Goal: Check status

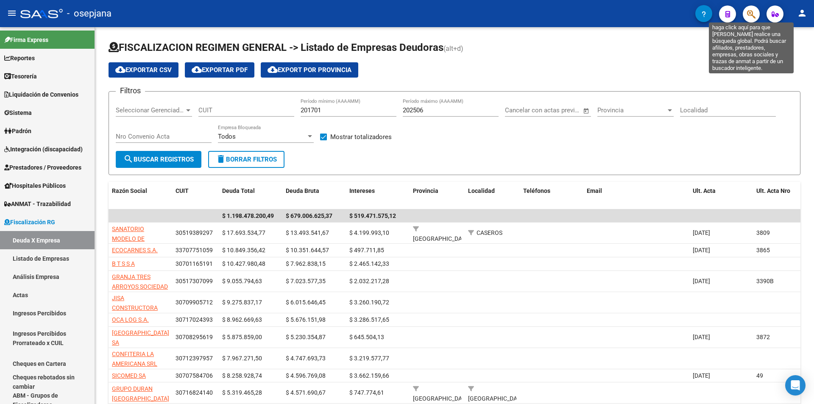
click at [752, 14] on icon "button" at bounding box center [751, 14] width 8 height 10
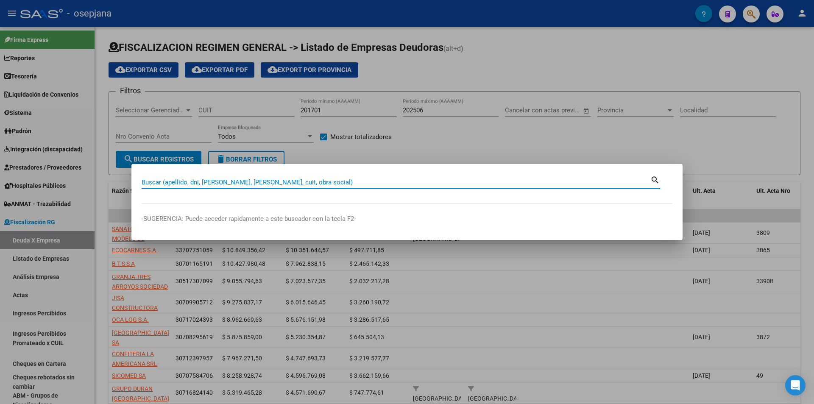
paste input "26823452"
type input "26823452"
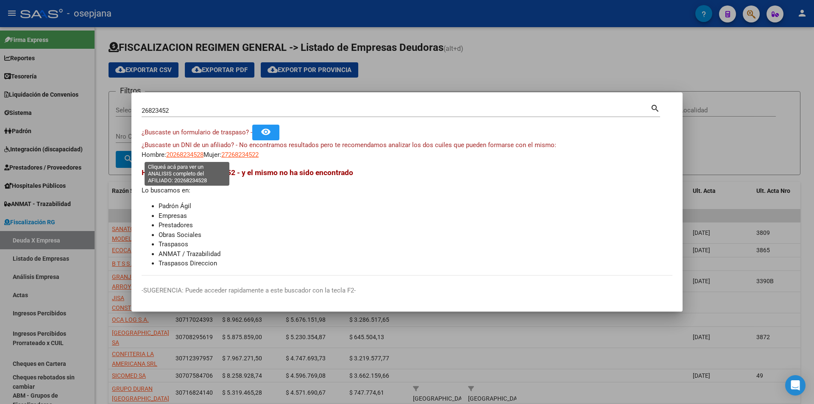
click at [191, 156] on span "20268234528" at bounding box center [184, 155] width 37 height 8
type textarea "20268234528"
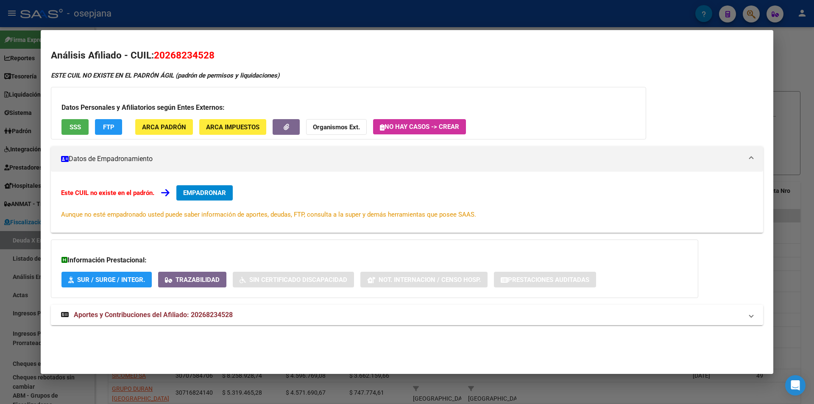
click at [224, 310] on strong "Aportes y Contribuciones del Afiliado: 20268234528" at bounding box center [147, 315] width 172 height 10
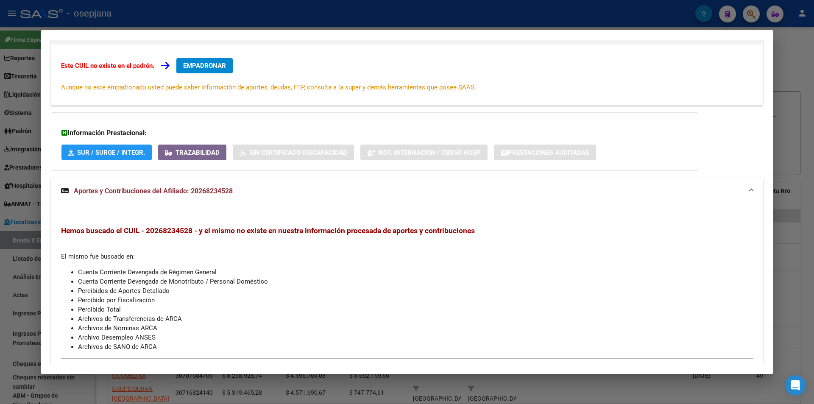
scroll to position [42, 0]
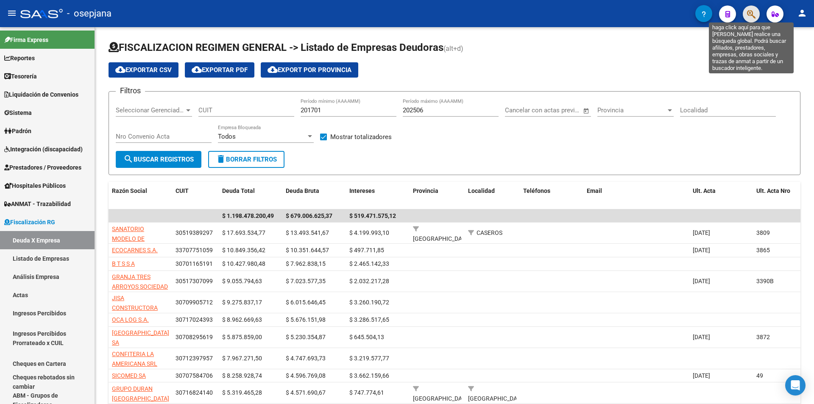
click at [751, 15] on icon "button" at bounding box center [751, 14] width 8 height 10
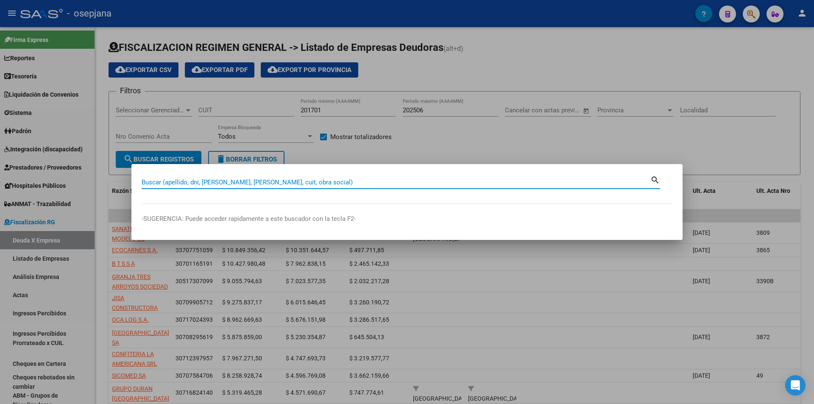
paste input "27259169"
type input "27259169"
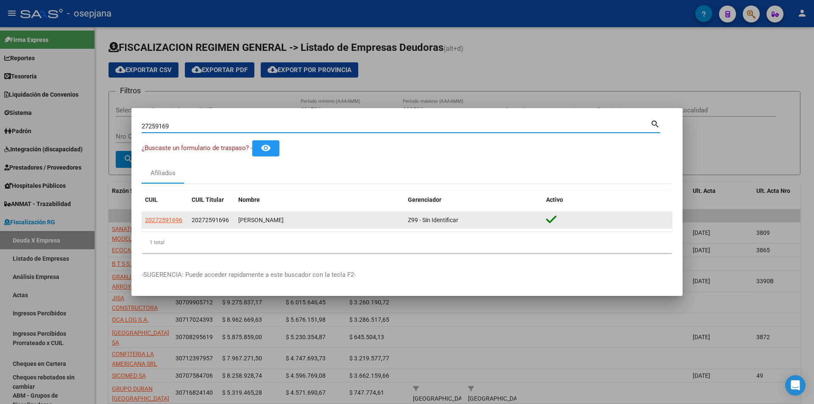
click at [168, 222] on span "20272591696" at bounding box center [163, 220] width 37 height 7
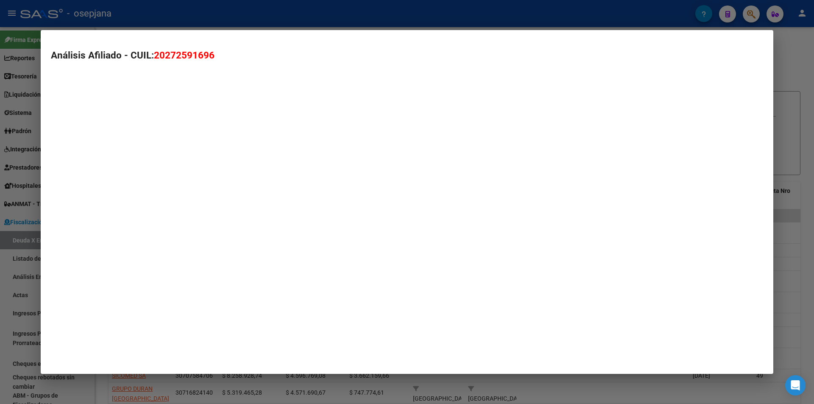
type textarea "20272591696"
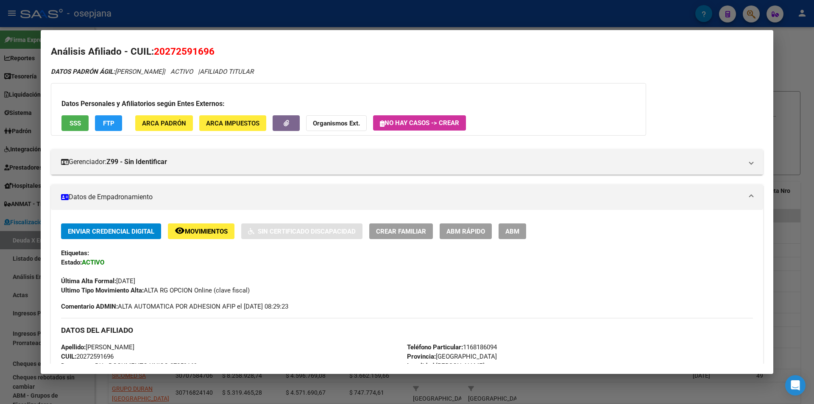
scroll to position [330, 0]
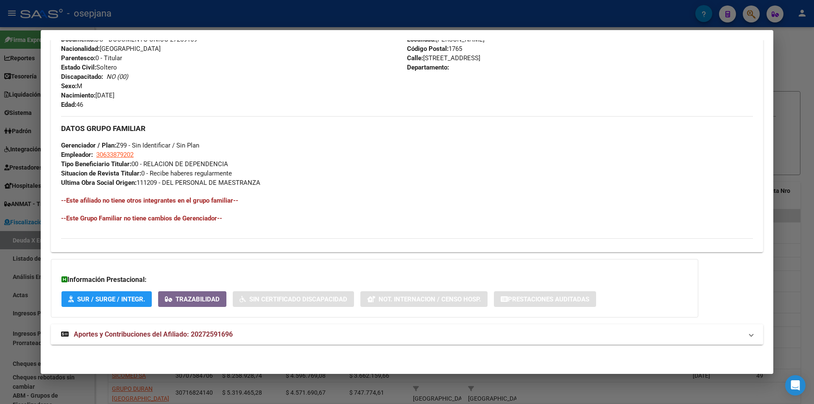
click at [166, 332] on span "Aportes y Contribuciones del Afiliado: 20272591696" at bounding box center [153, 334] width 159 height 8
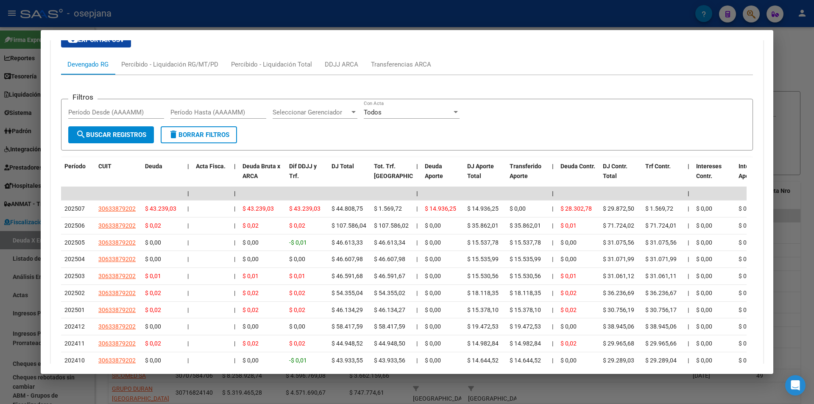
scroll to position [712, 0]
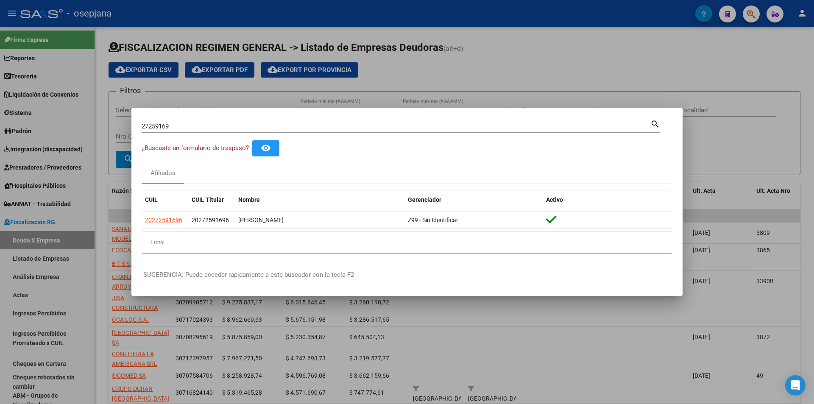
click at [475, 333] on div at bounding box center [407, 202] width 814 height 404
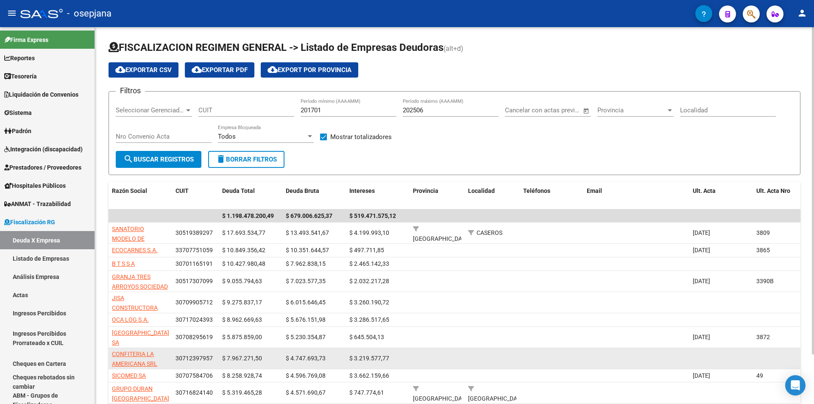
scroll to position [57, 0]
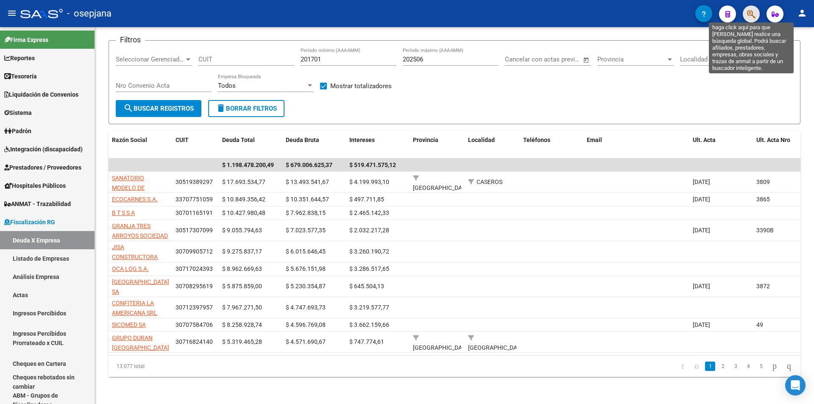
click at [754, 19] on icon "button" at bounding box center [751, 14] width 8 height 10
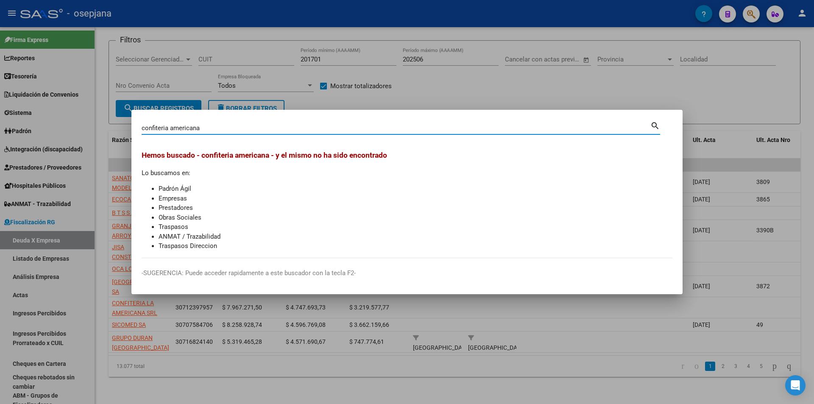
drag, startPoint x: 156, startPoint y: 128, endPoint x: 167, endPoint y: 128, distance: 11.0
click at [167, 128] on input "confiteria americana" at bounding box center [396, 128] width 509 height 8
type input "confiteria"
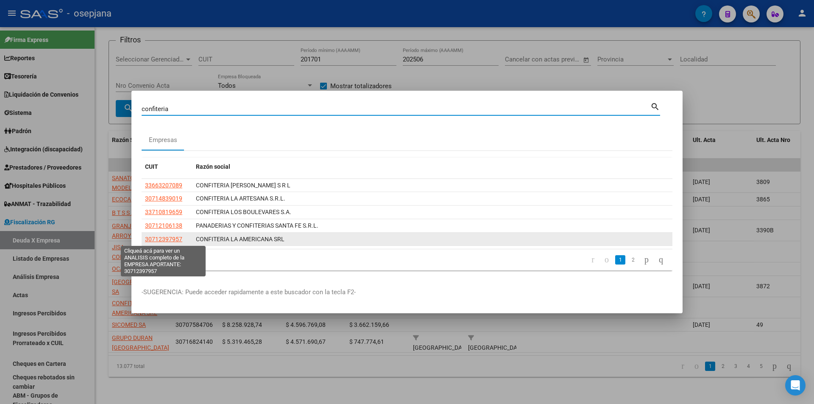
click at [174, 238] on span "30712397957" at bounding box center [163, 239] width 37 height 7
type textarea "30712397957"
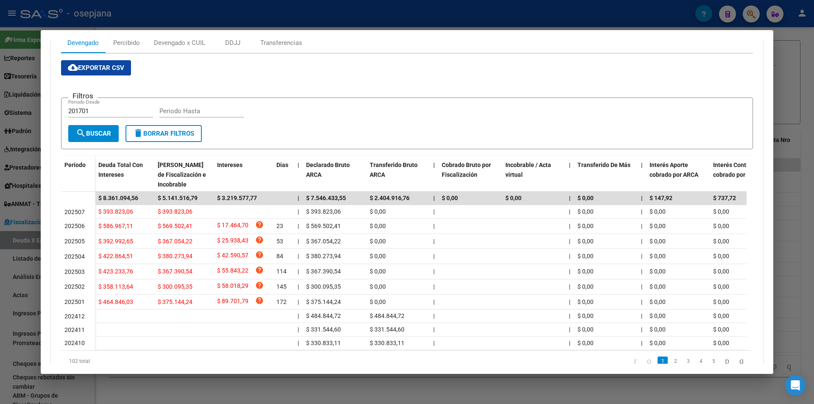
scroll to position [167, 0]
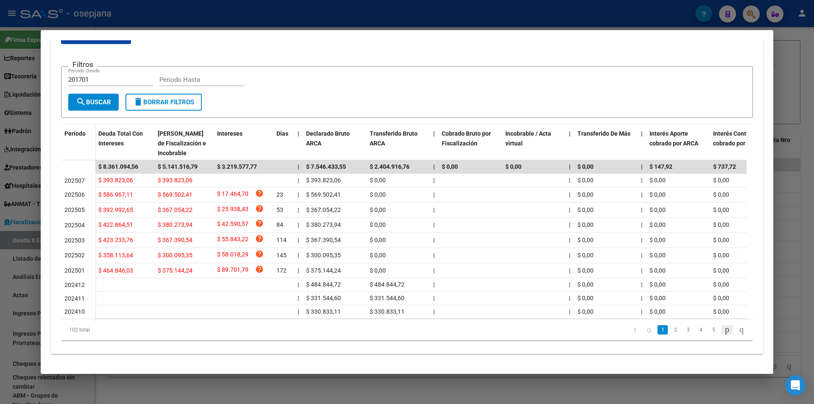
click at [724, 331] on icon "go to next page" at bounding box center [727, 329] width 7 height 10
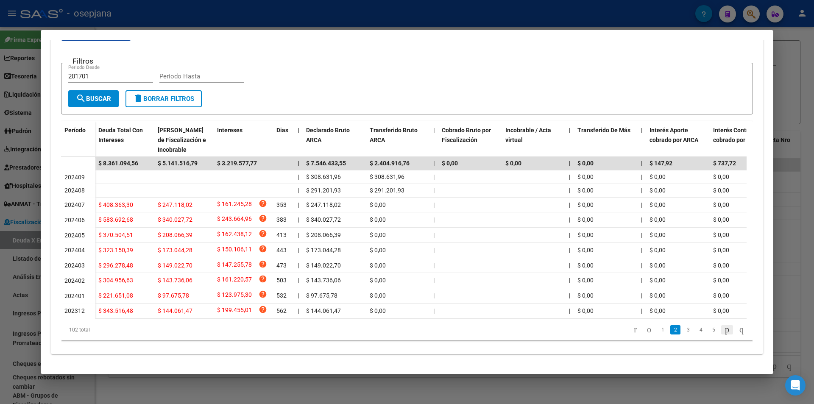
click at [724, 331] on icon "go to next page" at bounding box center [727, 329] width 7 height 10
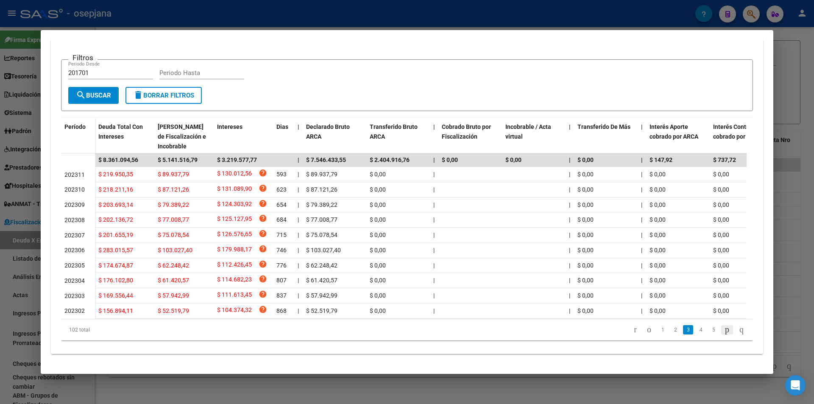
click at [720, 331] on li at bounding box center [727, 330] width 14 height 14
click at [724, 334] on icon "go to next page" at bounding box center [727, 329] width 7 height 10
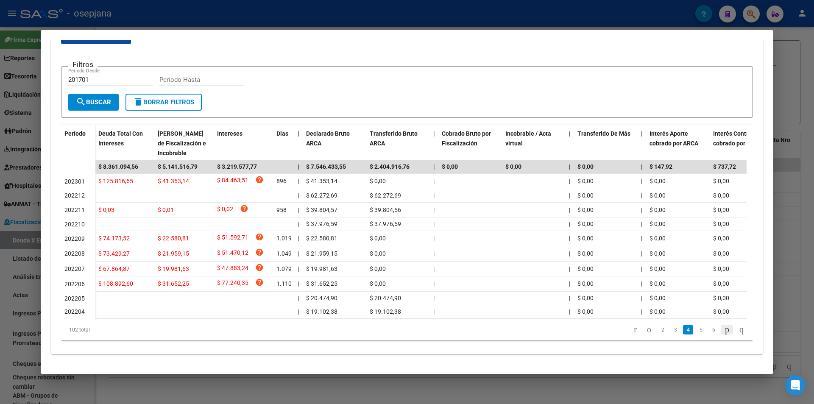
click at [716, 338] on div "102 total 2 3 4 5 6" at bounding box center [407, 329] width 692 height 21
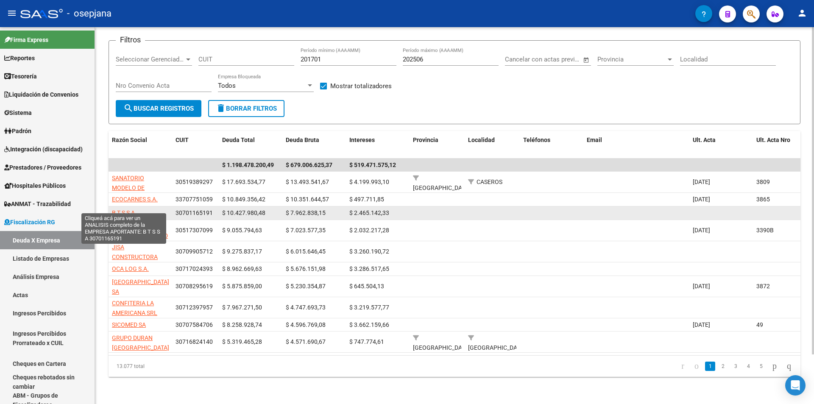
click at [131, 209] on span "B T S S A" at bounding box center [123, 212] width 23 height 7
type textarea "30701165191"
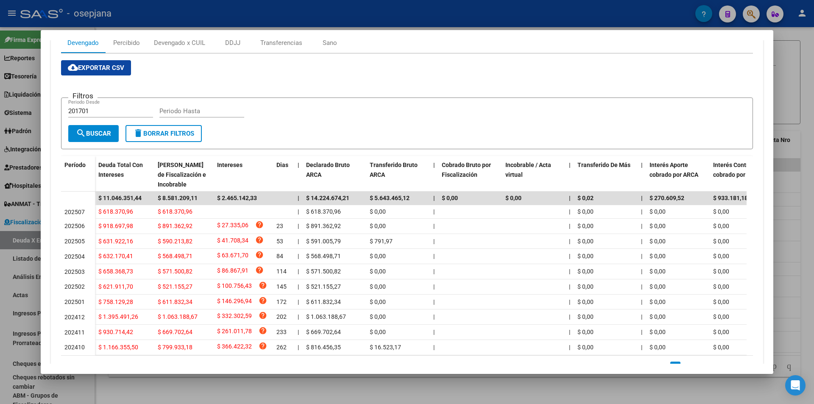
scroll to position [173, 0]
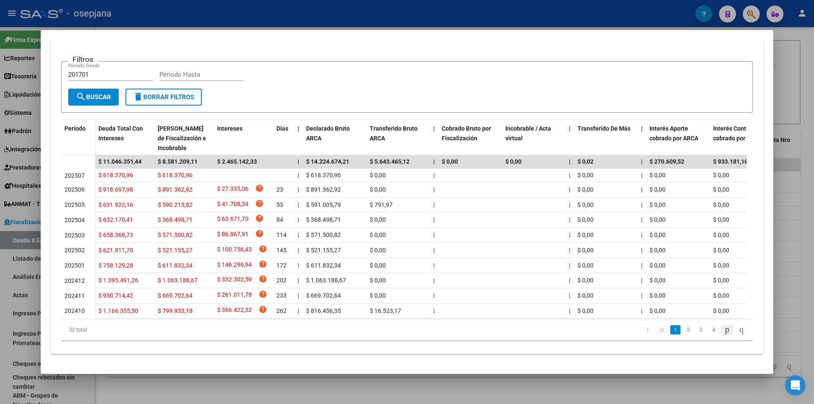
click at [724, 331] on icon "go to next page" at bounding box center [727, 329] width 7 height 10
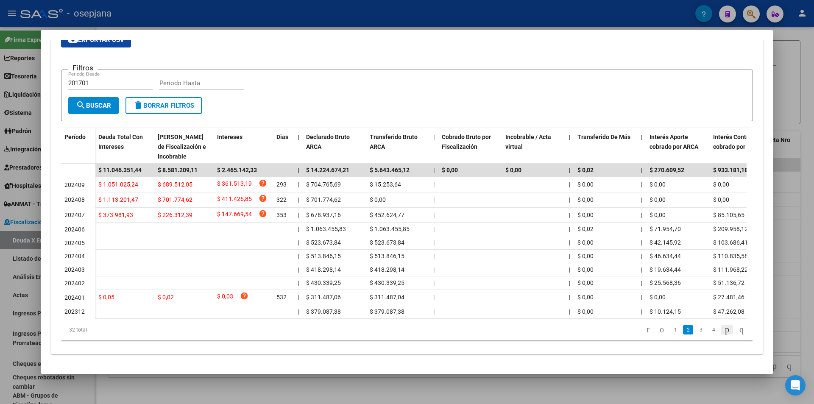
scroll to position [163, 0]
